Goal: Task Accomplishment & Management: Manage account settings

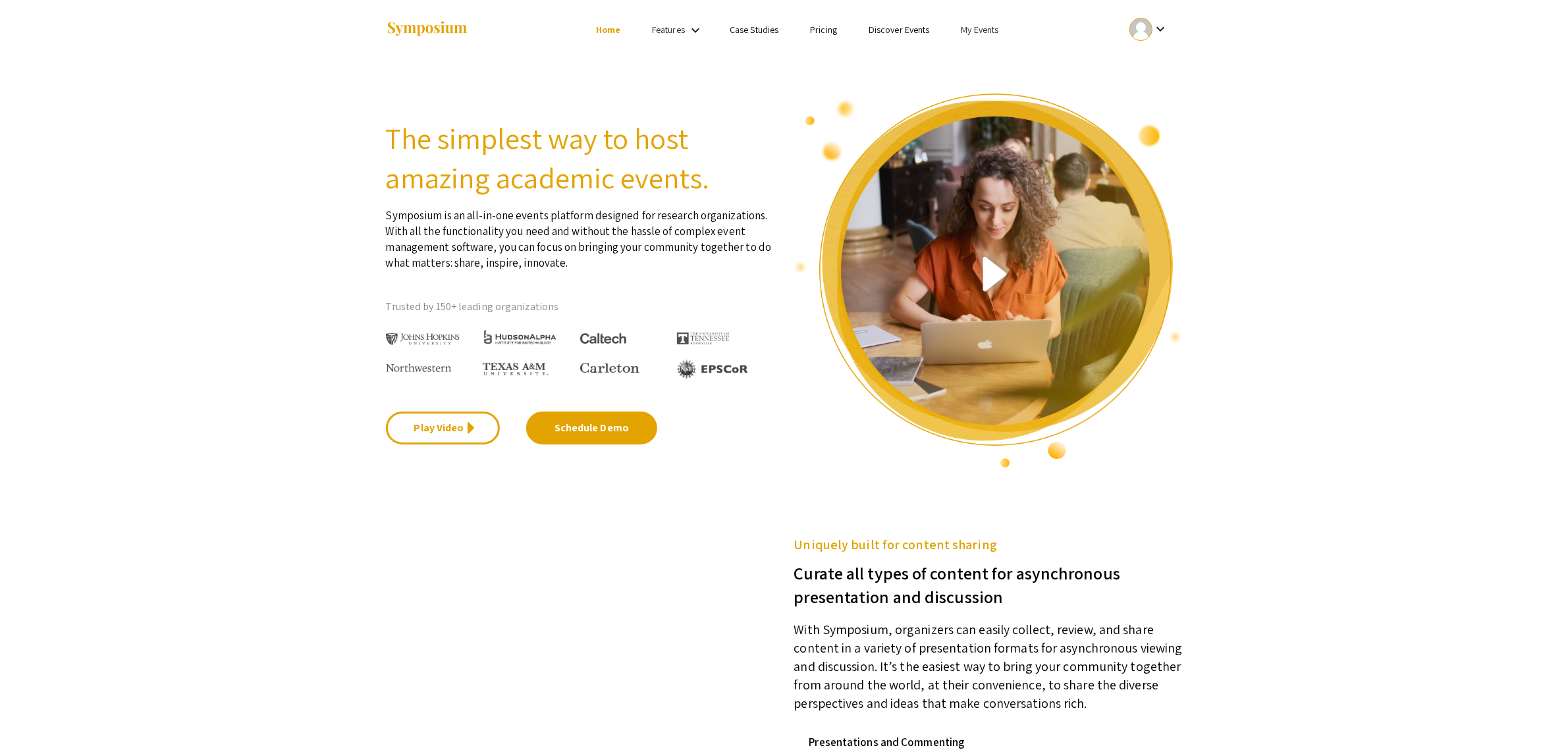
click at [991, 31] on link "My Events" at bounding box center [980, 29] width 37 height 12
click at [993, 61] on button "Events I've organized" at bounding box center [999, 59] width 112 height 31
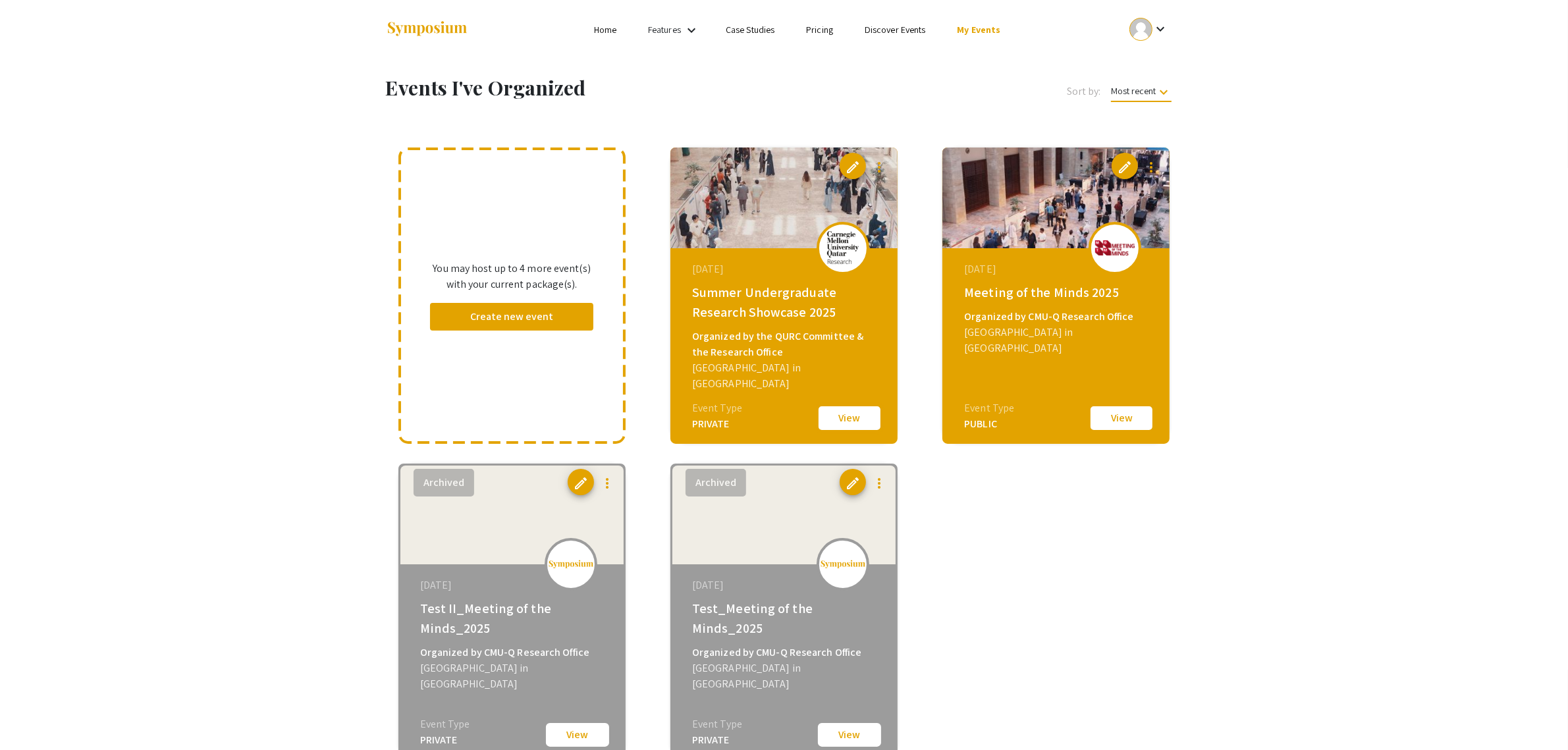
click at [870, 415] on button "View" at bounding box center [849, 418] width 66 height 28
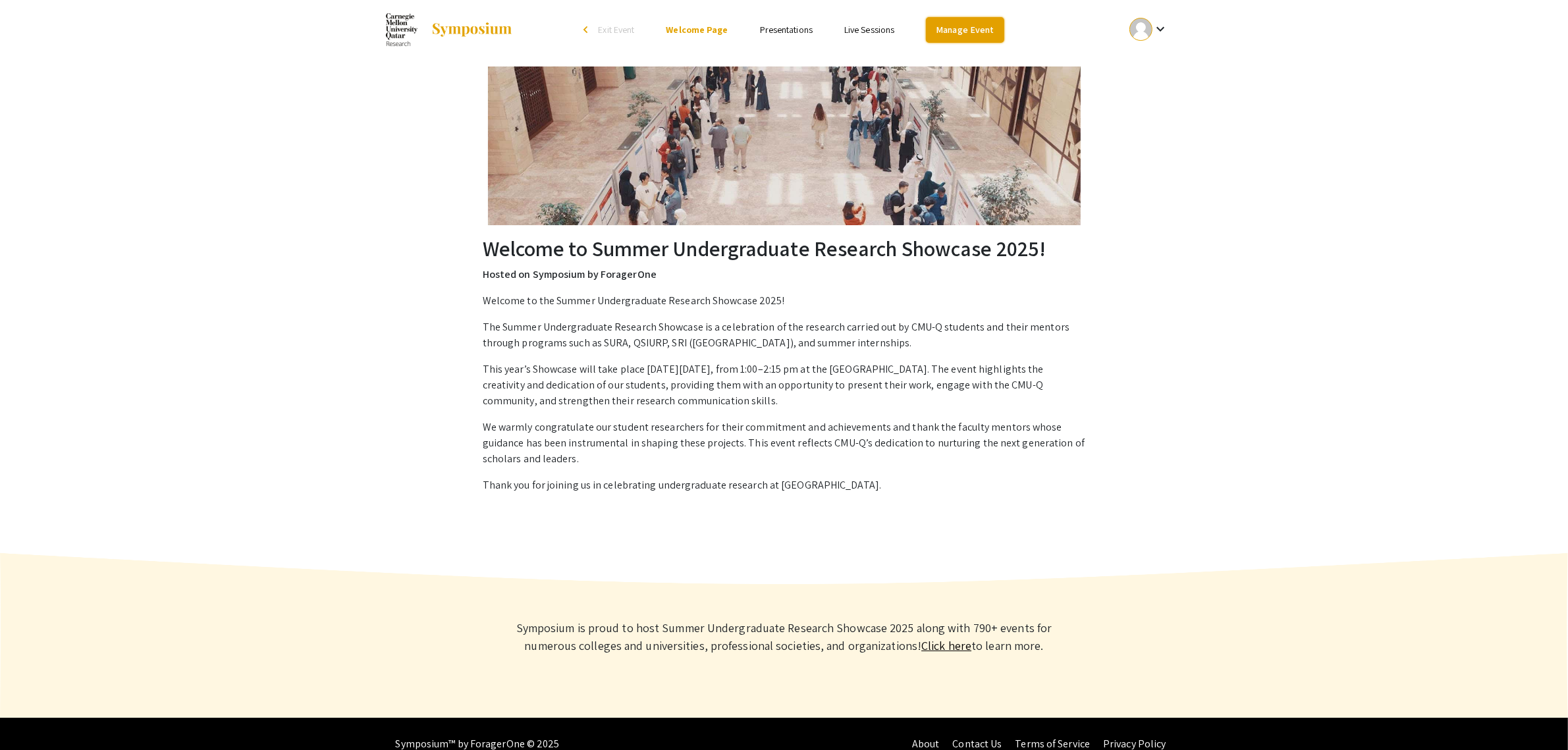
click at [960, 28] on link "Manage Event" at bounding box center [965, 30] width 78 height 26
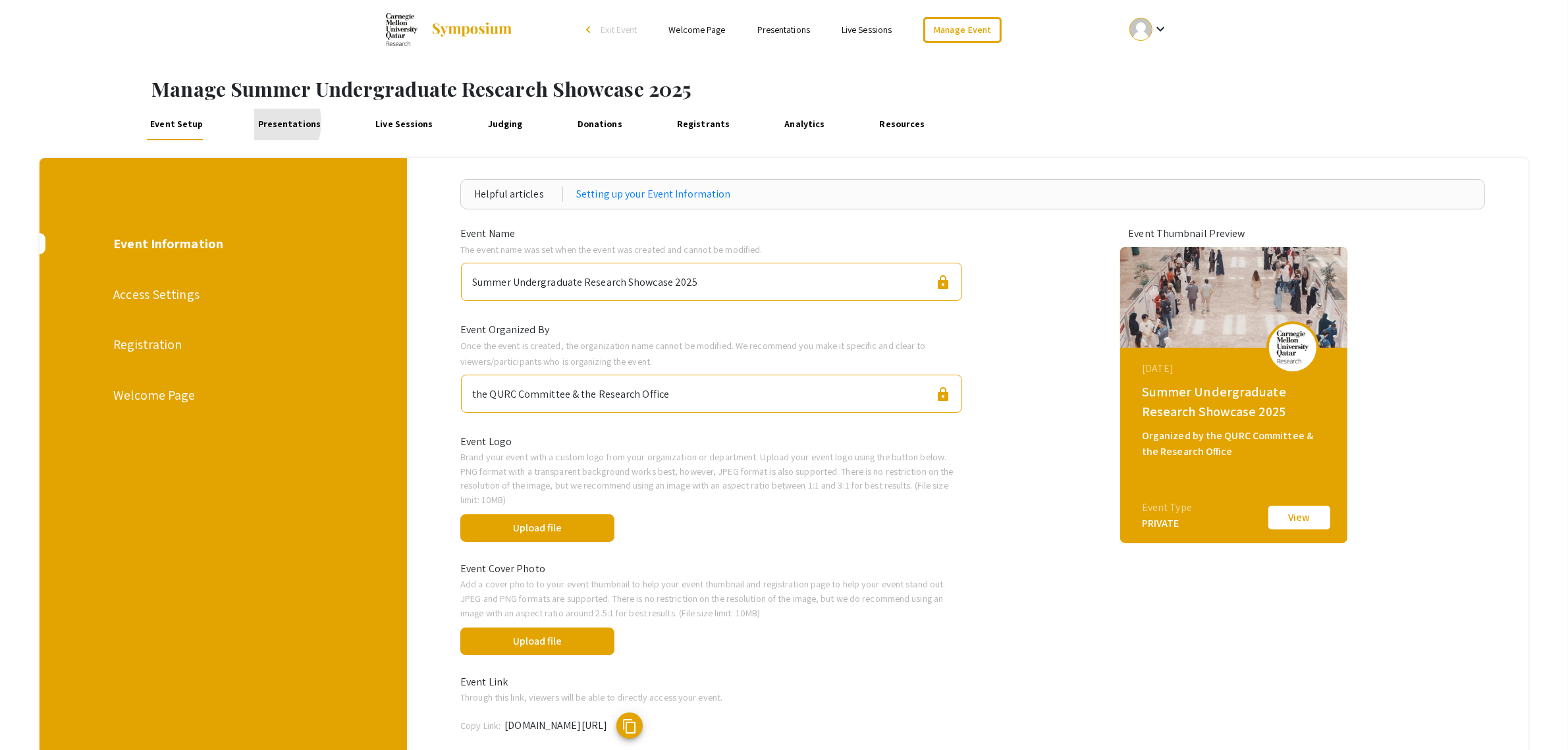
click at [254, 122] on link "Presentations" at bounding box center [289, 125] width 70 height 31
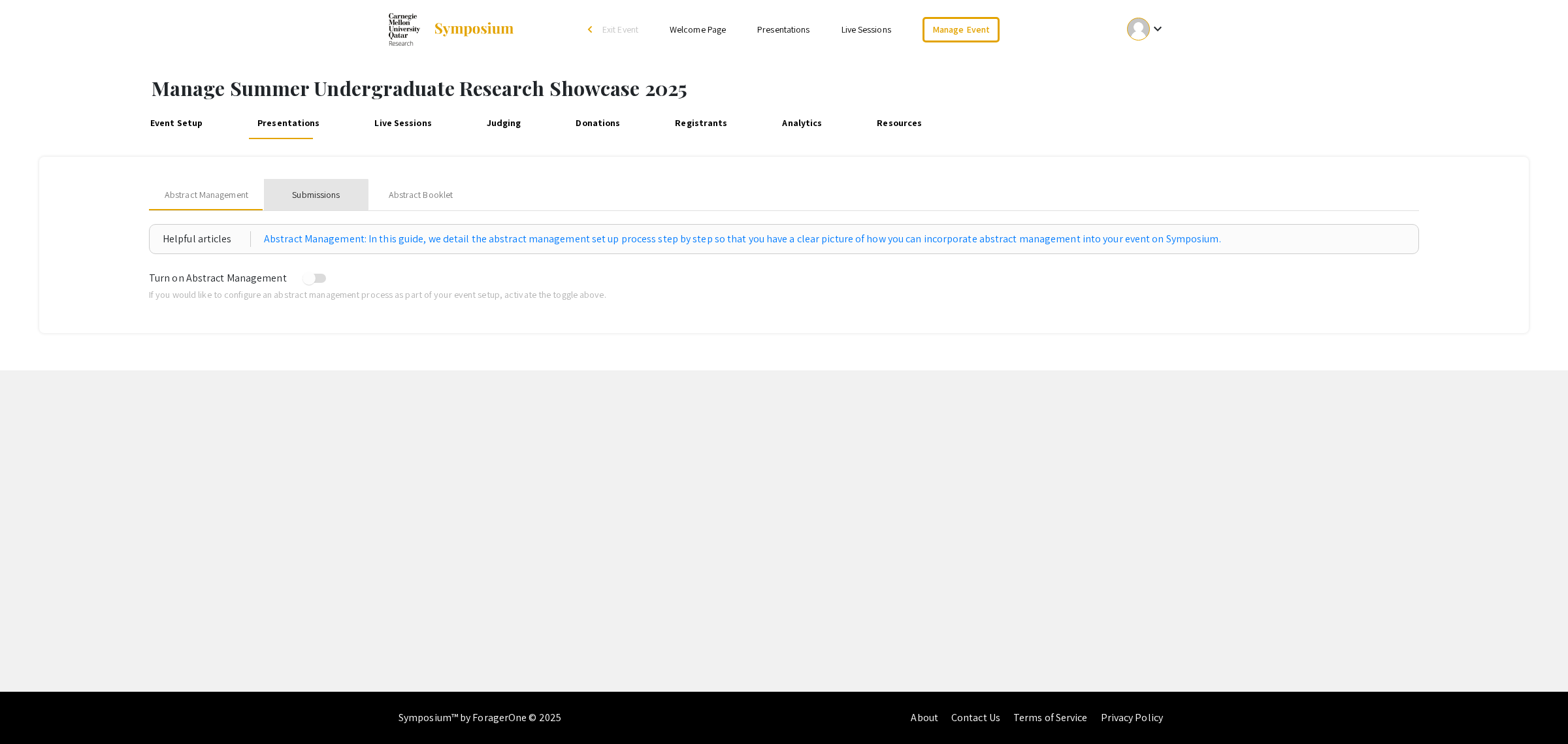
click at [314, 195] on div "Submissions" at bounding box center [315, 195] width 48 height 13
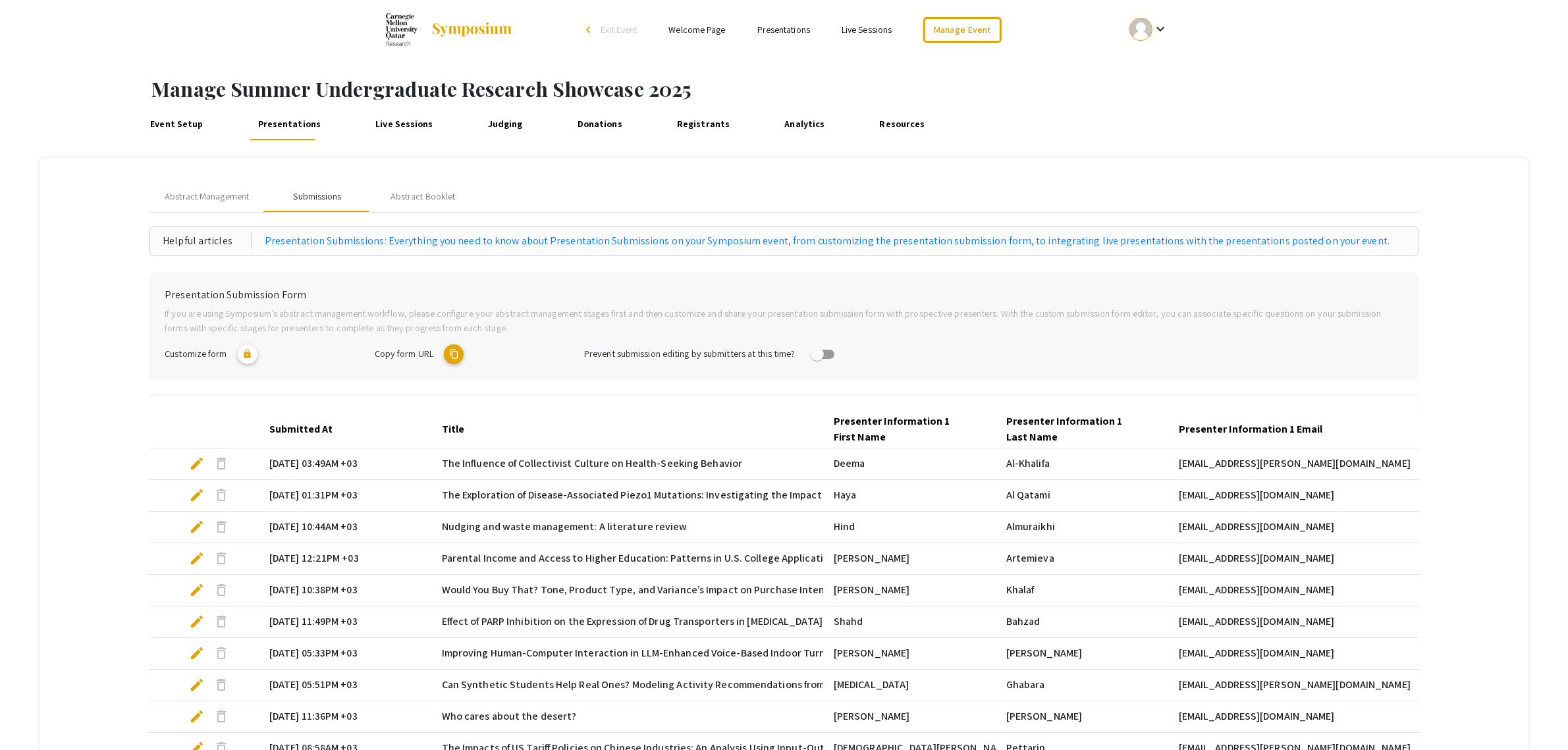
scroll to position [201, 0]
